Goal: Information Seeking & Learning: Learn about a topic

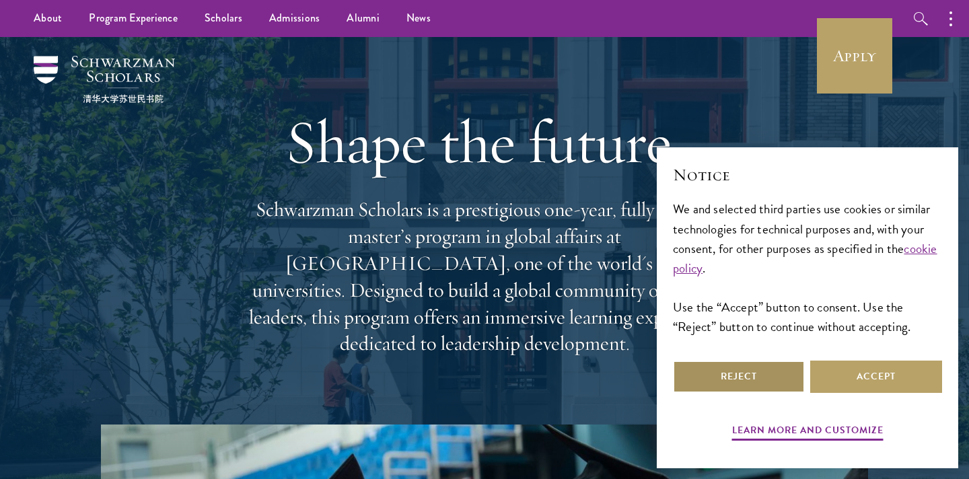
click at [771, 377] on button "Reject" at bounding box center [739, 377] width 132 height 32
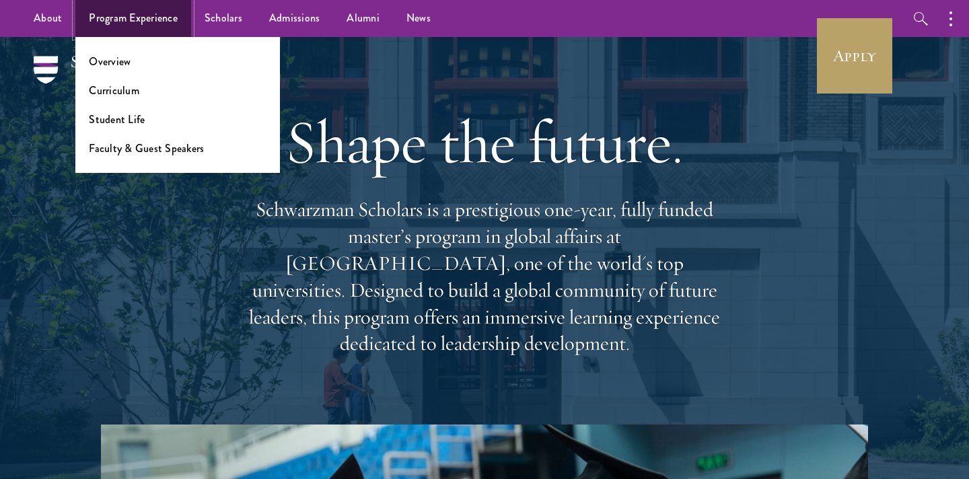
click at [107, 7] on link "Program Experience" at bounding box center [133, 18] width 116 height 37
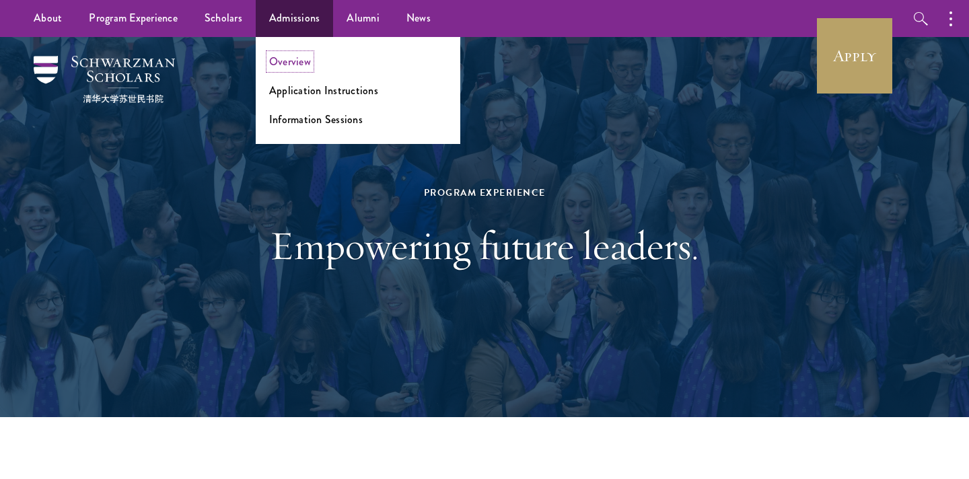
click at [285, 54] on link "Overview" at bounding box center [290, 61] width 42 height 15
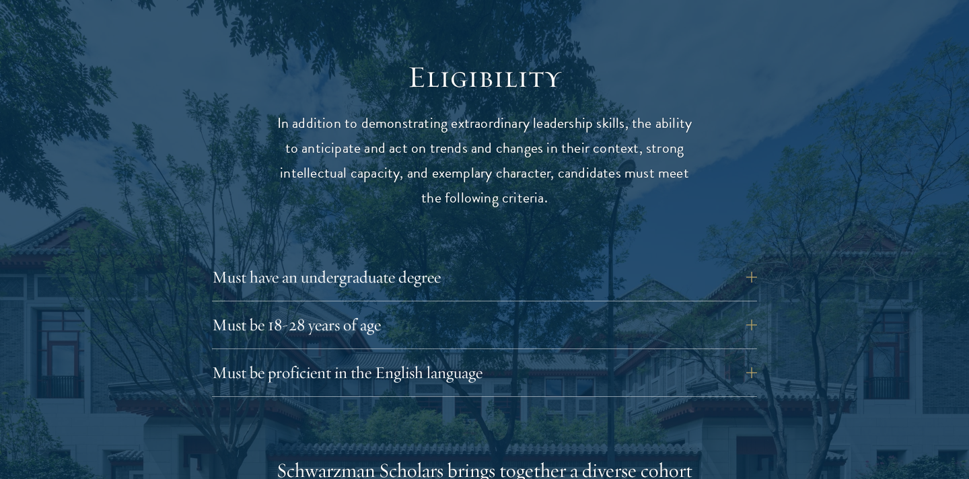
scroll to position [1741, 0]
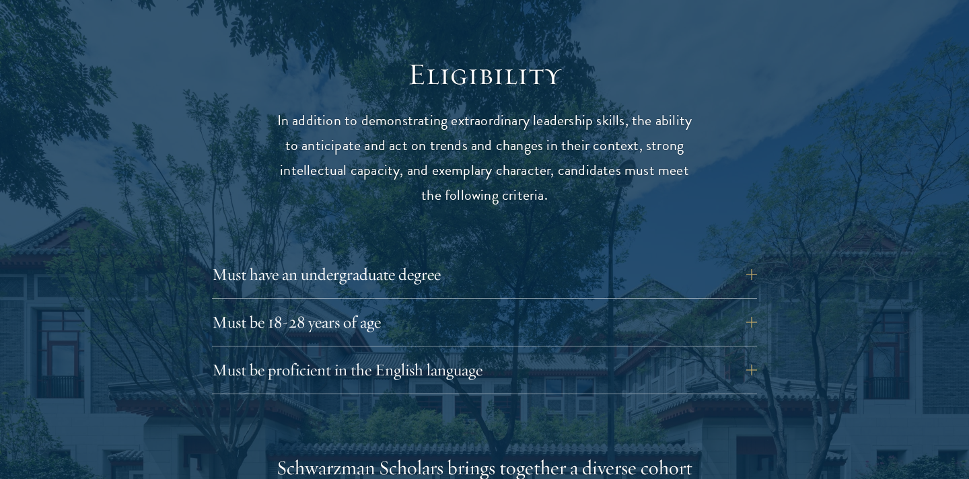
click at [220, 258] on div "Must have an undergraduate degree Applicants who are currently enrolled in unde…" at bounding box center [484, 278] width 545 height 40
click at [264, 258] on button "Must have an undergraduate degree" at bounding box center [494, 274] width 545 height 32
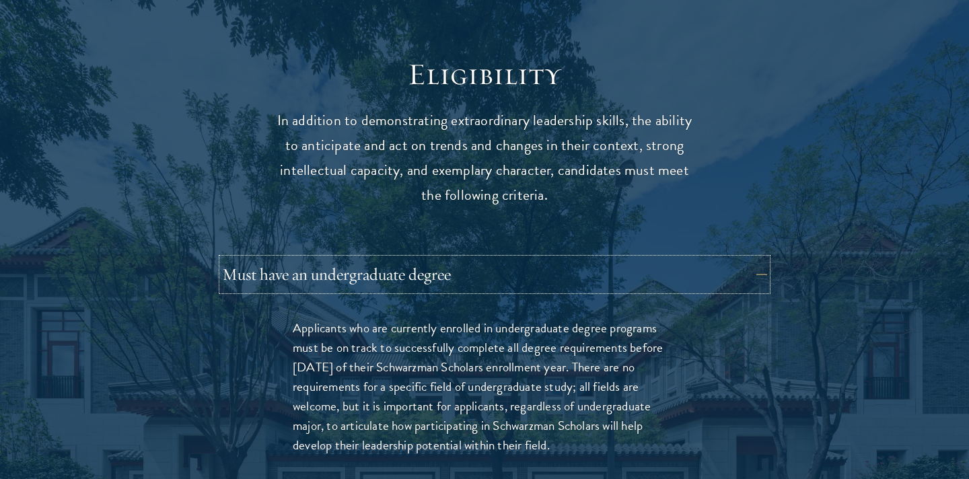
click at [264, 258] on button "Must have an undergraduate degree" at bounding box center [494, 274] width 545 height 32
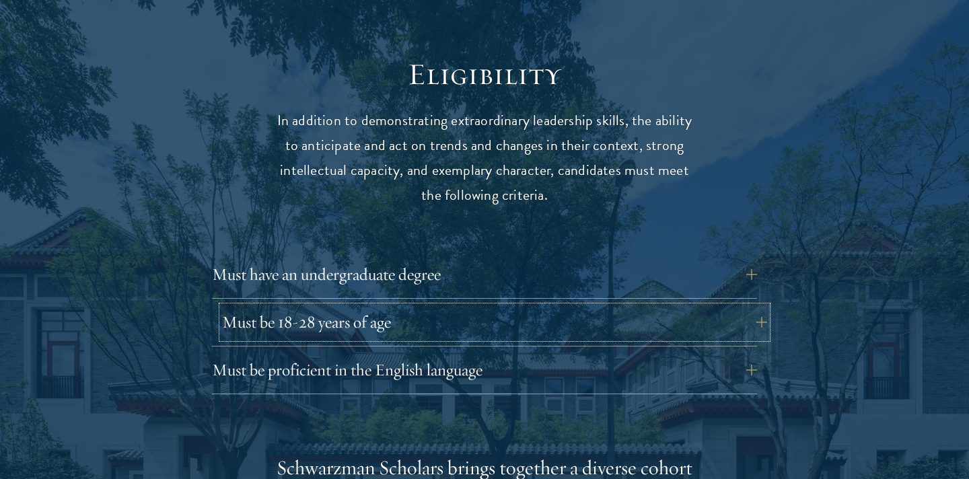
click at [265, 306] on button "Must be 18-28 years of age" at bounding box center [494, 322] width 545 height 32
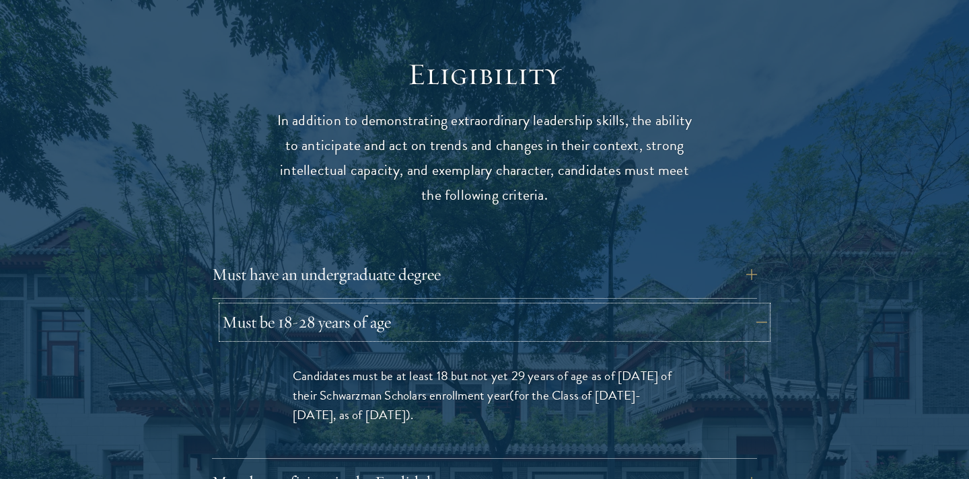
click at [272, 306] on button "Must be 18-28 years of age" at bounding box center [494, 322] width 545 height 32
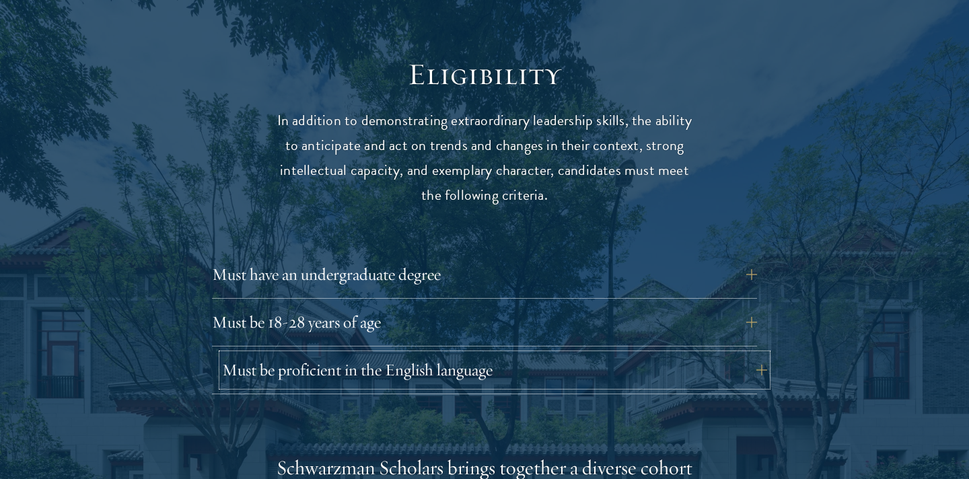
click at [255, 354] on button "Must be proficient in the English language" at bounding box center [494, 370] width 545 height 32
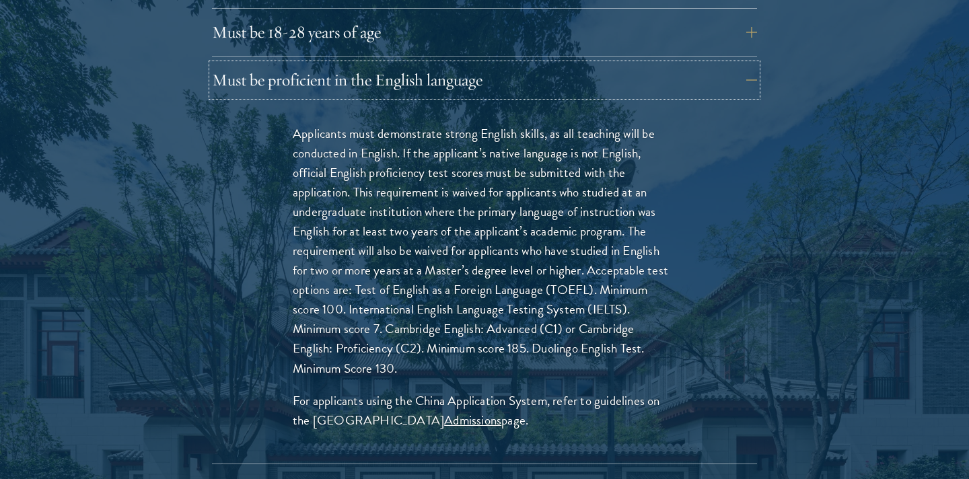
scroll to position [2038, 0]
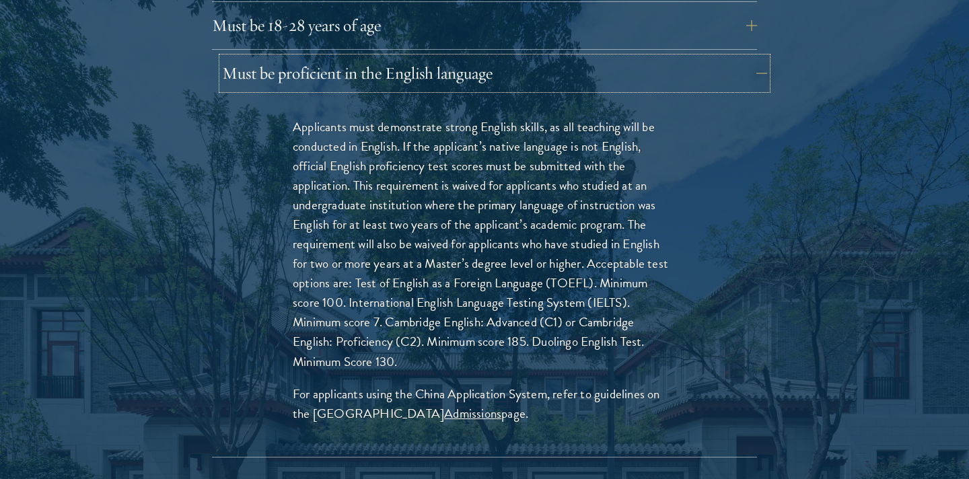
click at [433, 57] on button "Must be proficient in the English language" at bounding box center [494, 73] width 545 height 32
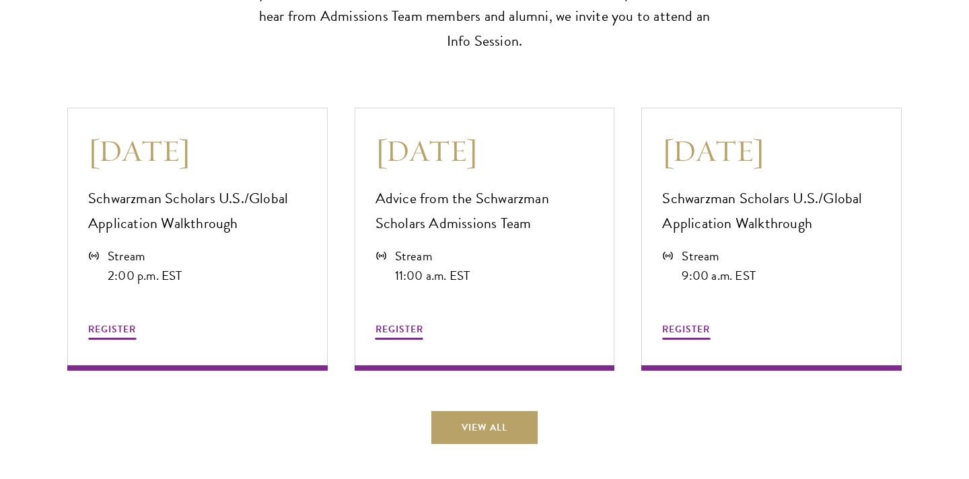
scroll to position [3672, 0]
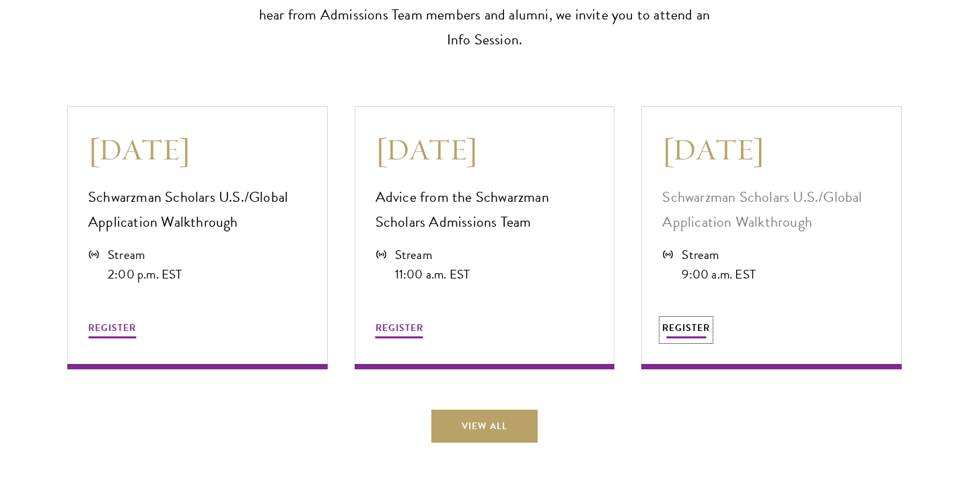
click at [699, 323] on span "REGISTER" at bounding box center [686, 328] width 48 height 14
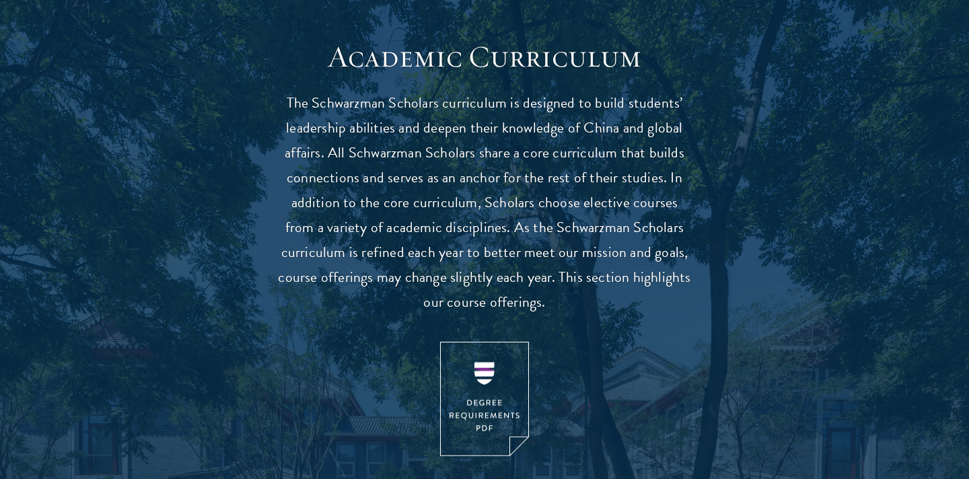
scroll to position [1163, 0]
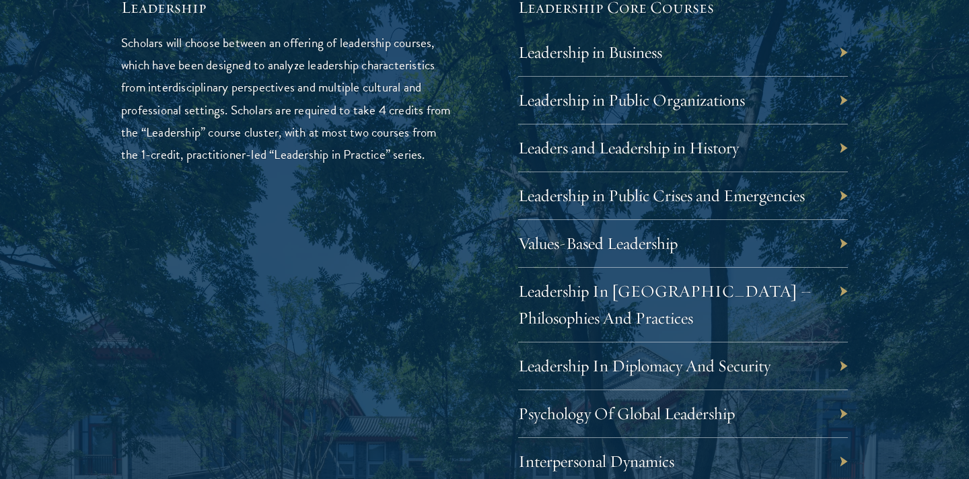
scroll to position [2326, 0]
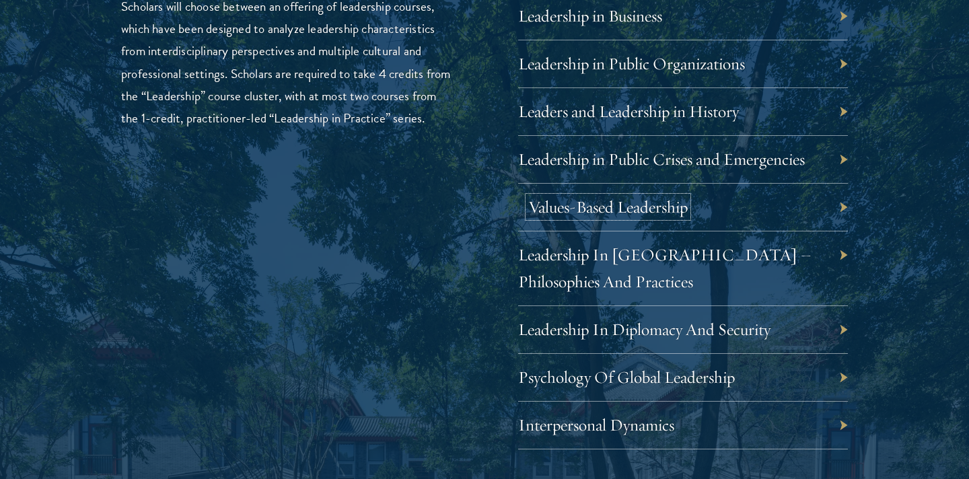
click at [662, 210] on link "Values-Based Leadership" at bounding box center [607, 206] width 159 height 21
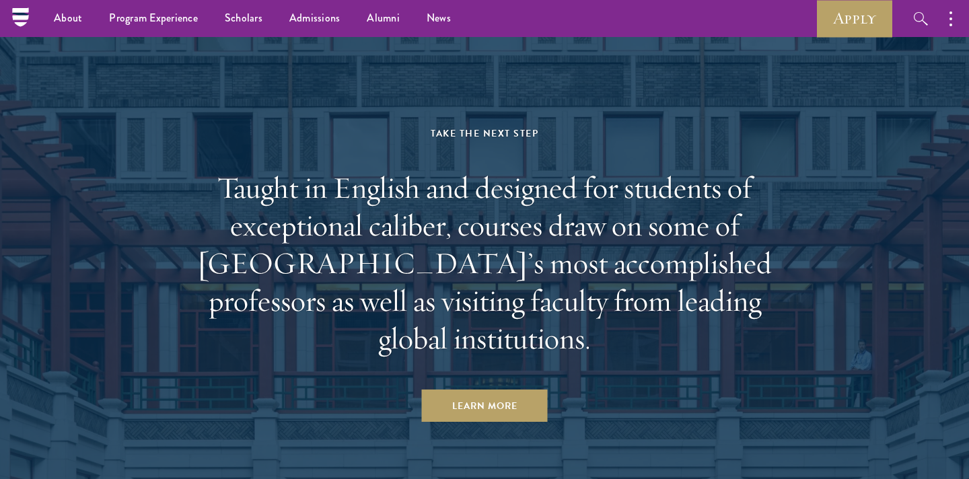
scroll to position [7445, 0]
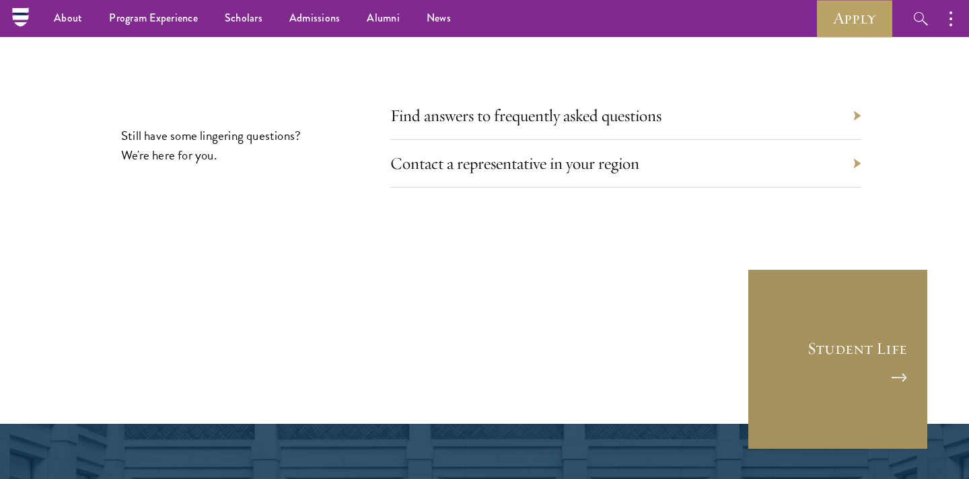
click at [819, 350] on link "Student Life" at bounding box center [838, 359] width 182 height 182
